Goal: Transaction & Acquisition: Purchase product/service

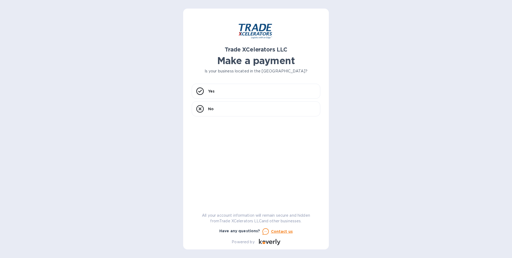
click at [99, 102] on div "Trade XCelerators LLC Make a payment Is your business located in [GEOGRAPHIC_DA…" at bounding box center [256, 129] width 512 height 258
click at [116, 153] on div "Trade XCelerators LLC Make a payment Is your business located in [GEOGRAPHIC_DA…" at bounding box center [256, 129] width 512 height 258
click at [238, 92] on div "Yes" at bounding box center [256, 91] width 129 height 15
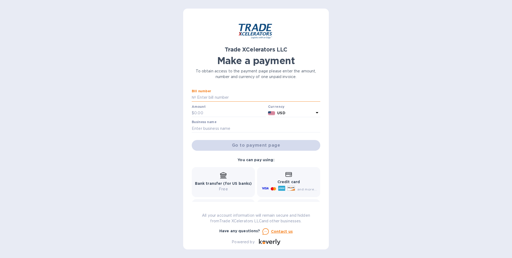
click at [239, 96] on input "text" at bounding box center [258, 97] width 124 height 8
click at [87, 137] on div "Trade XCelerators LLC Make a payment To obtain access to the payment page pleas…" at bounding box center [256, 129] width 512 height 258
click at [235, 122] on div "Business name" at bounding box center [256, 126] width 129 height 12
click at [234, 97] on input "text" at bounding box center [258, 97] width 124 height 8
click at [146, 140] on div "Trade XCelerators LLC Make a payment To obtain access to the payment page pleas…" at bounding box center [256, 129] width 512 height 258
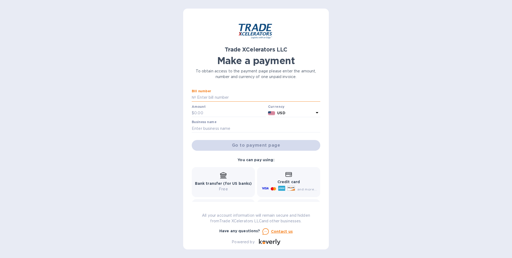
click at [230, 99] on input "text" at bounding box center [258, 97] width 124 height 8
click at [141, 134] on div "Trade XCelerators LLC Make a payment To obtain access to the payment page pleas…" at bounding box center [256, 129] width 512 height 258
click at [200, 129] on input "text" at bounding box center [256, 128] width 129 height 8
click at [149, 126] on div "Trade XCelerators LLC Make a payment To obtain access to the payment page pleas…" at bounding box center [256, 129] width 512 height 258
click at [124, 144] on div "Trade XCelerators LLC Make a payment To obtain access to the payment page pleas…" at bounding box center [256, 129] width 512 height 258
